Goal: Information Seeking & Learning: Understand process/instructions

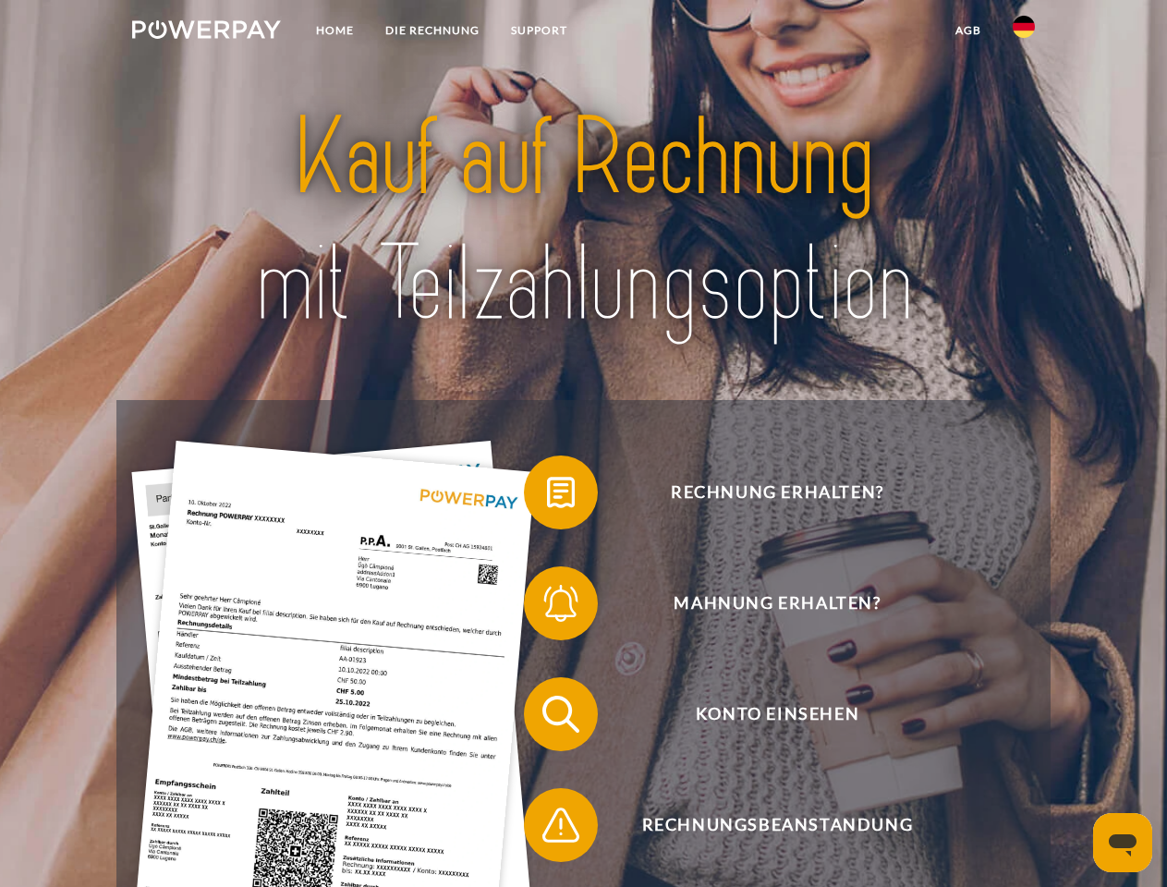
click at [206, 32] on img at bounding box center [206, 29] width 149 height 18
click at [1024, 32] on img at bounding box center [1024, 27] width 22 height 22
click at [968, 30] on link "agb" at bounding box center [968, 30] width 57 height 33
click at [547, 496] on span at bounding box center [533, 492] width 92 height 92
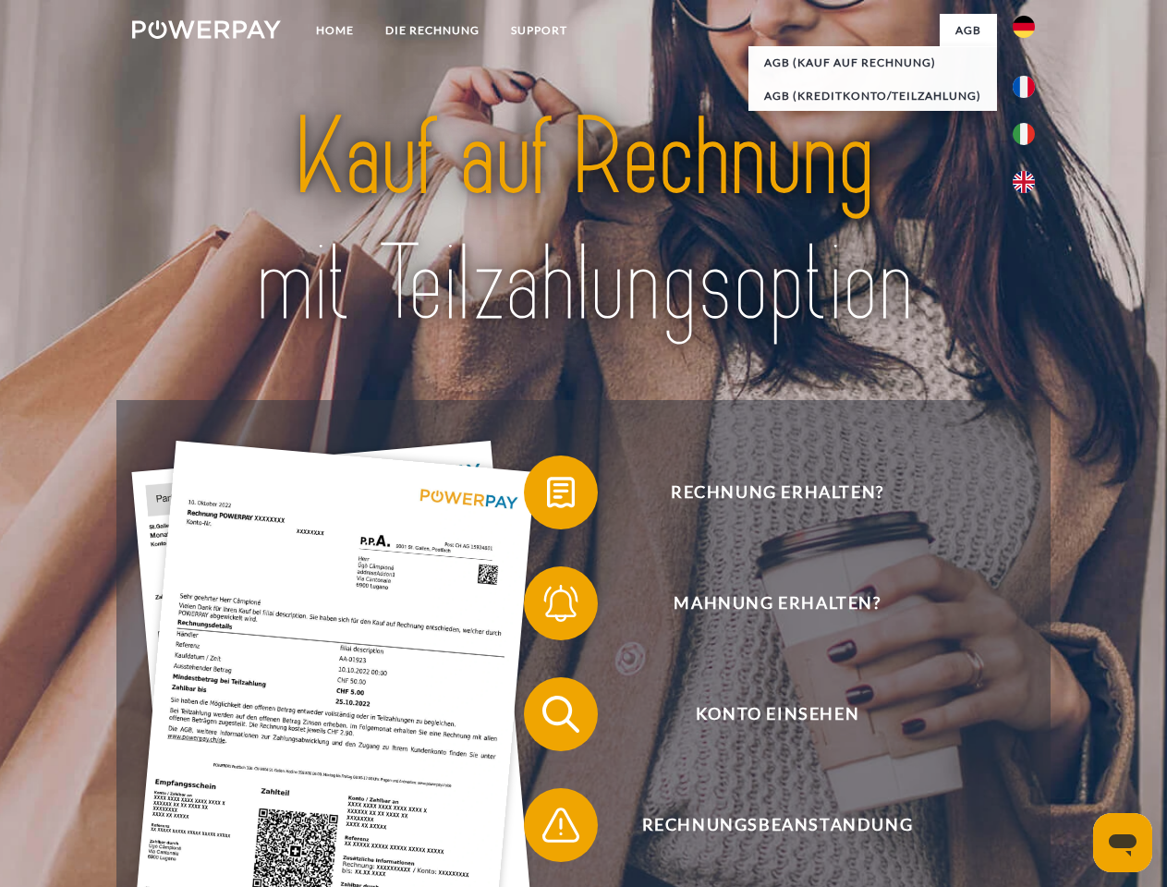
click at [547, 607] on span at bounding box center [533, 603] width 92 height 92
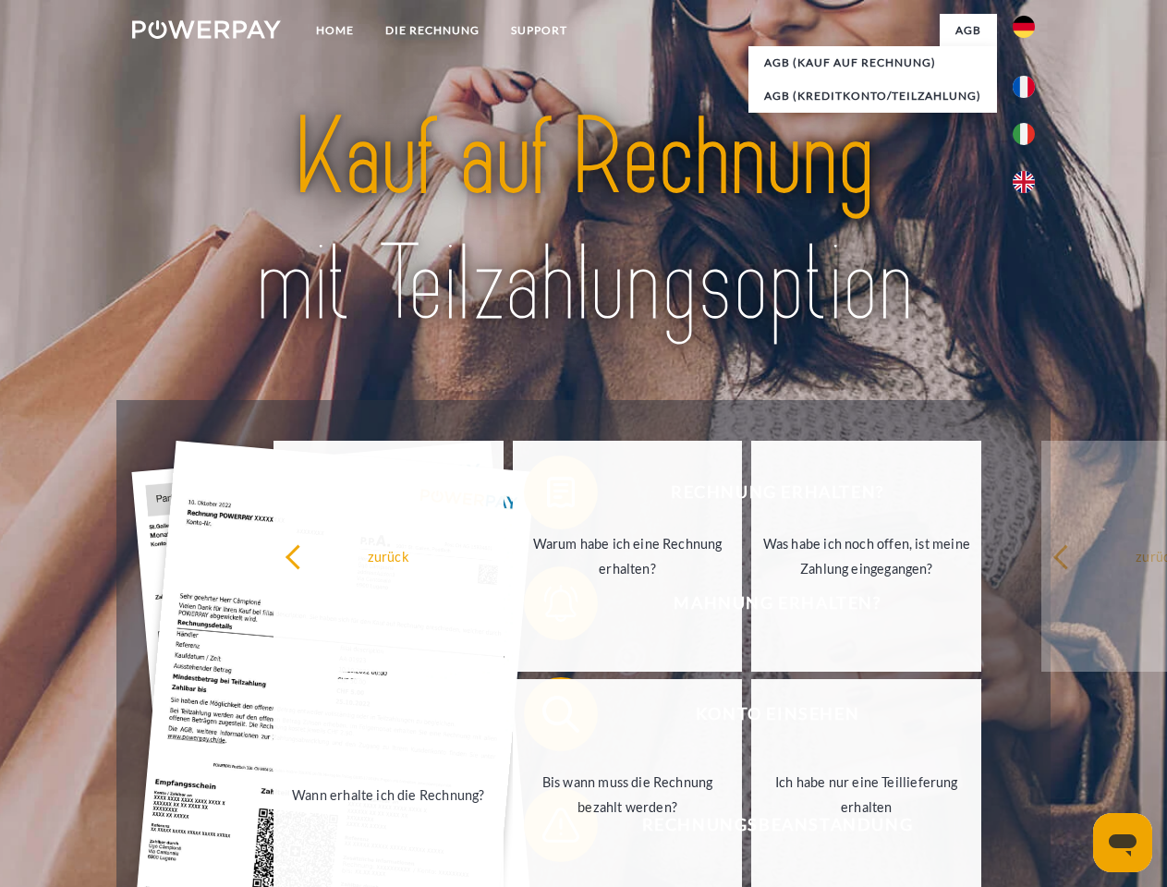
click at [547, 718] on link "Bis wann muss die Rechnung bezahlt werden?" at bounding box center [628, 794] width 230 height 231
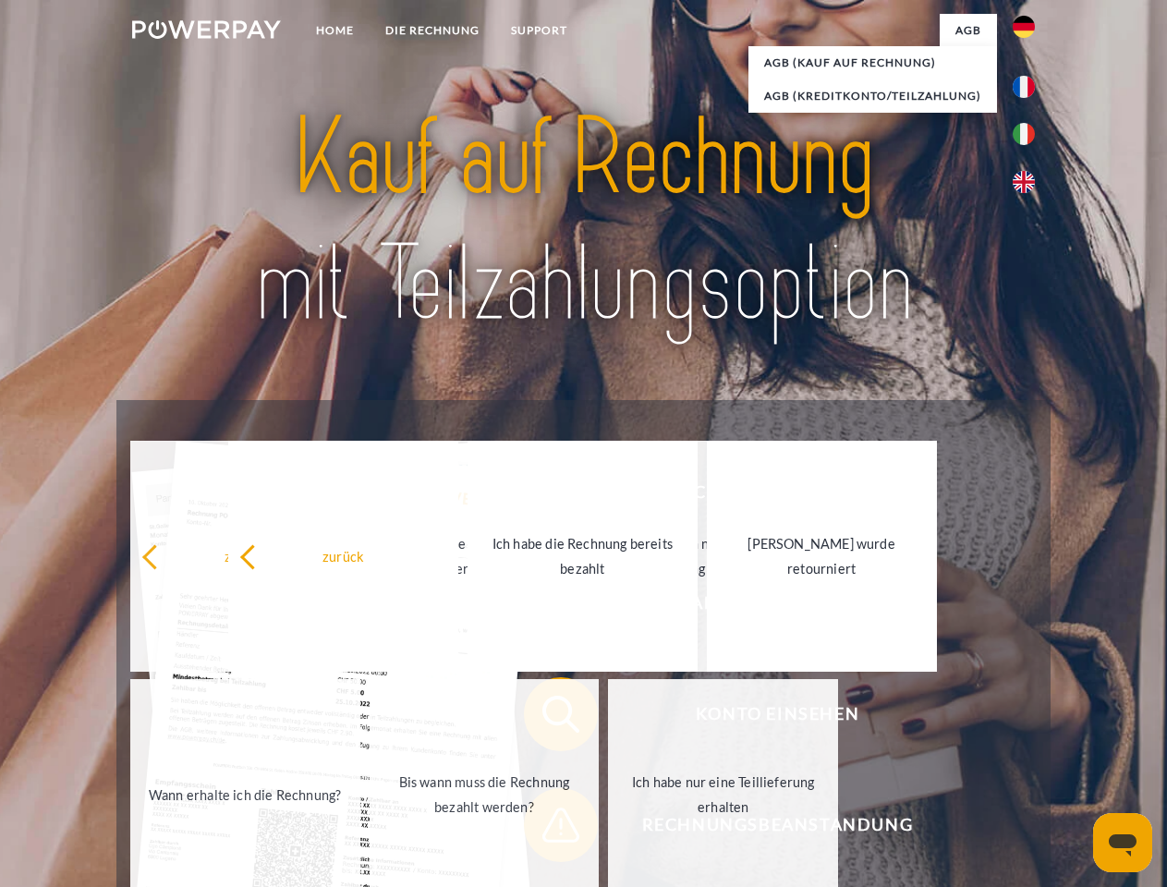
click at [547, 829] on link "Bis wann muss die Rechnung bezahlt werden?" at bounding box center [485, 794] width 230 height 231
click at [1123, 843] on icon "Messaging-Fenster öffnen" at bounding box center [1123, 846] width 28 height 22
